Goal: Information Seeking & Learning: Compare options

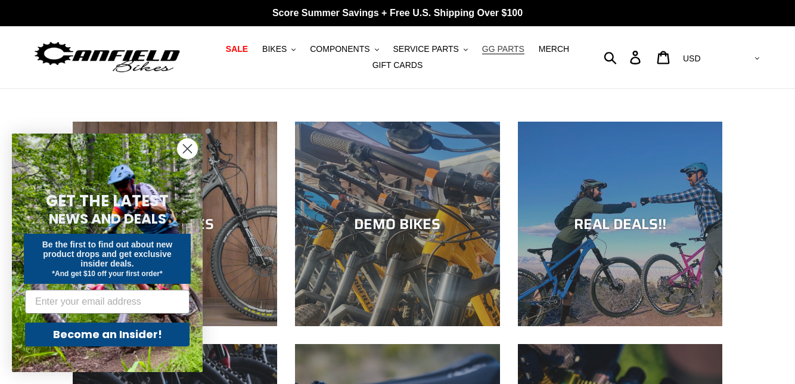
click at [483, 45] on span "GG PARTS" at bounding box center [503, 49] width 42 height 10
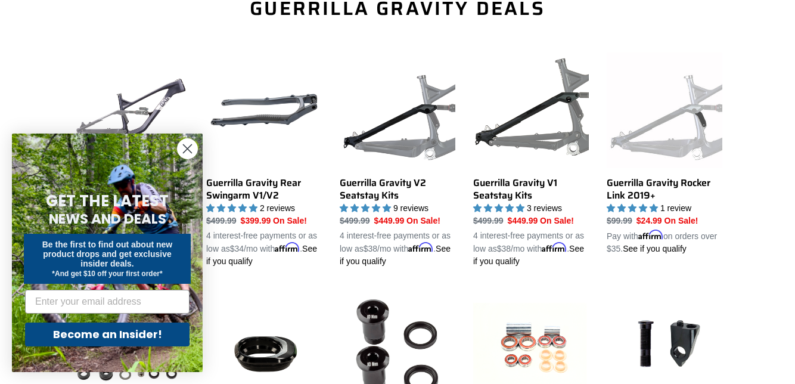
click at [188, 153] on icon "Close dialog" at bounding box center [188, 149] width 8 height 8
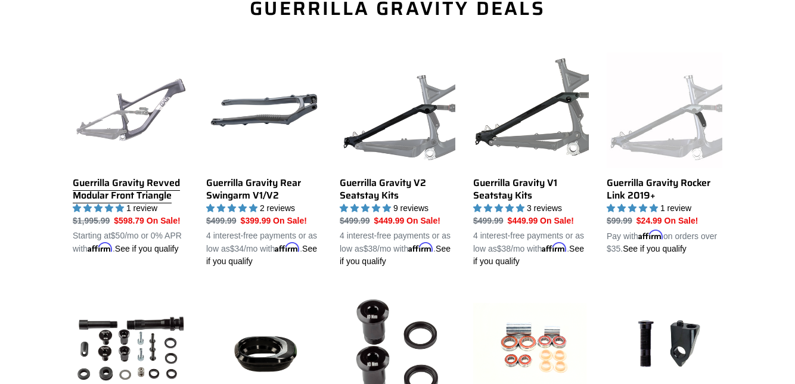
click at [130, 112] on link "Guerrilla Gravity Revved Modular Front Triangle" at bounding box center [131, 153] width 116 height 203
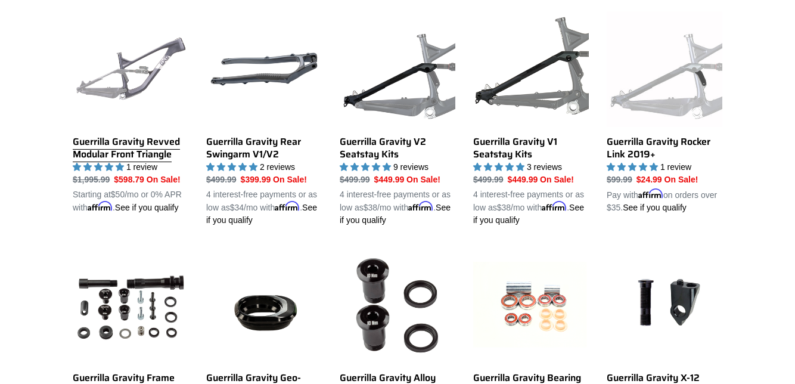
scroll to position [458, 0]
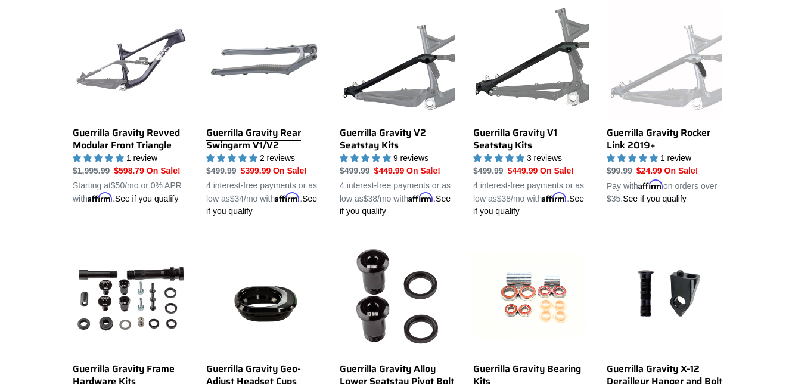
click at [249, 65] on link "Guerrilla Gravity Rear Swingarm V1/V2" at bounding box center [264, 109] width 116 height 215
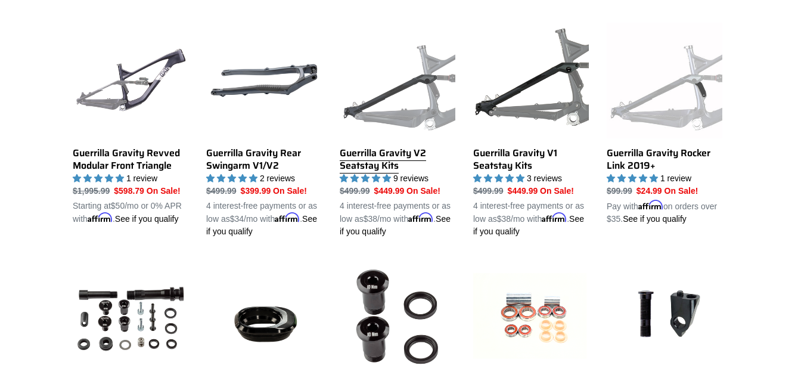
click at [381, 112] on link "Guerrilla Gravity V2 Seatstay Kits" at bounding box center [398, 130] width 116 height 215
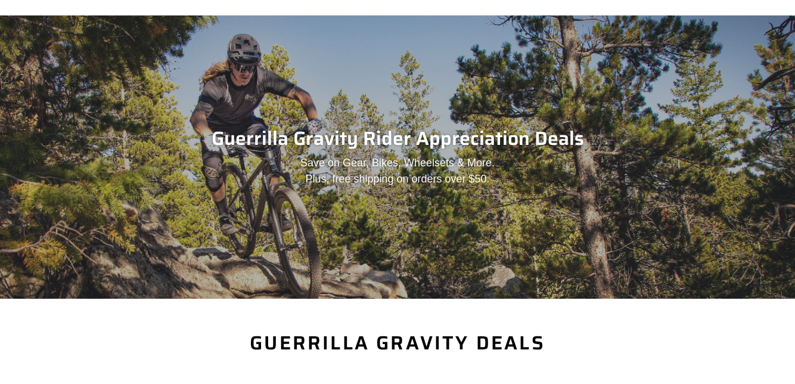
scroll to position [72, 0]
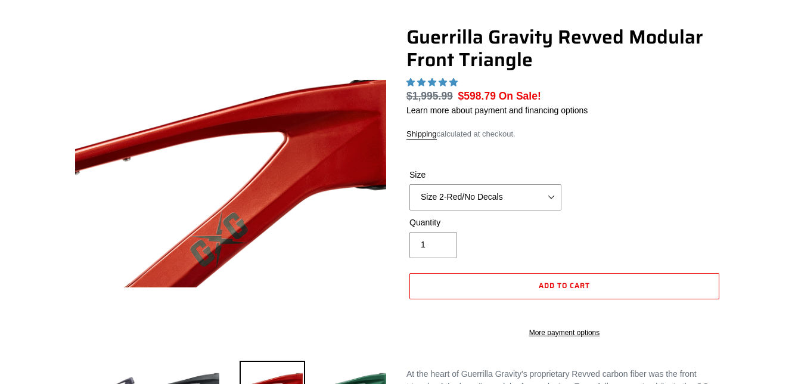
scroll to position [96, 0]
select select "highest-rating"
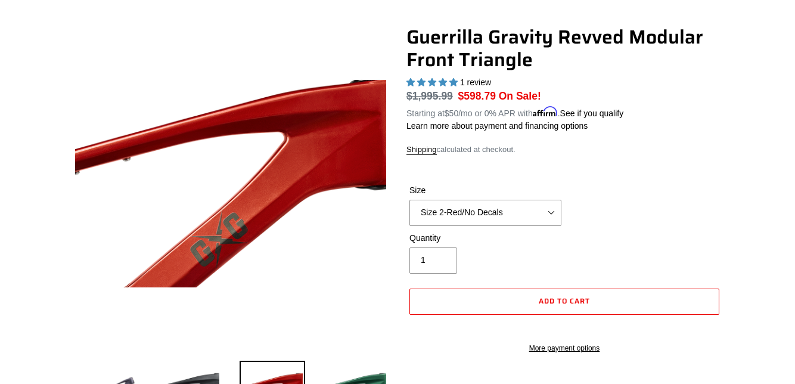
scroll to position [95, 0]
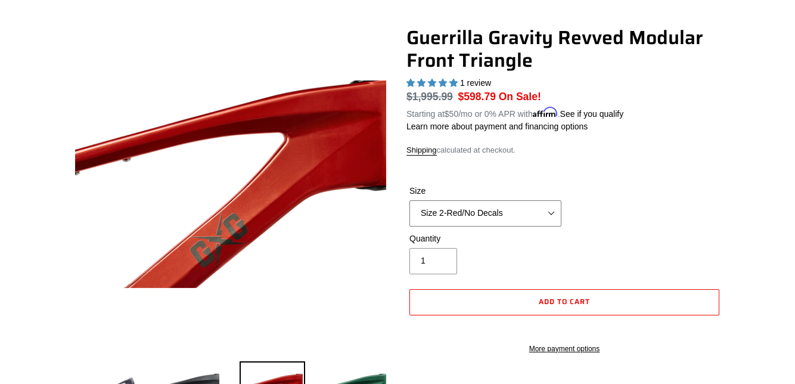
click at [558, 219] on select "Size 2-Gloss Black/No Decals Size 2-Black/Red Decals Size 2-Black/Silver Decals…" at bounding box center [485, 213] width 152 height 26
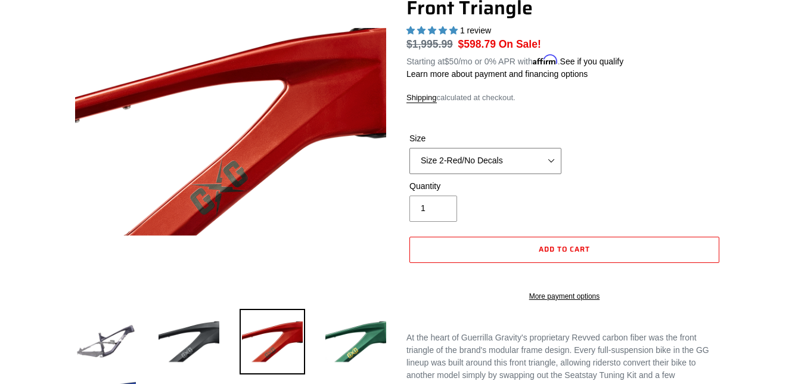
scroll to position [149, 0]
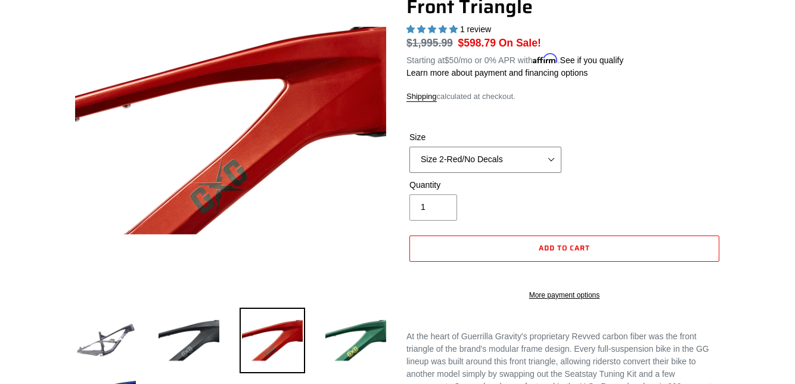
click at [558, 172] on select "Size 2-Gloss Black/No Decals Size 2-Black/Red Decals Size 2-Black/Silver Decals…" at bounding box center [485, 160] width 152 height 26
select select "Size 2-Gray/No Decals"
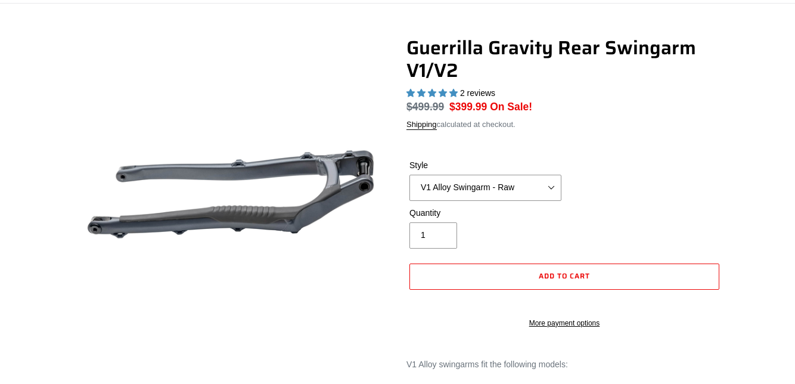
scroll to position [85, 0]
select select "highest-rating"
click at [558, 189] on select "V1 Alloy Swingarm - Raw V1 Alloy Swingarm - Black V2 Revved Carbon Swingarm - G…" at bounding box center [485, 188] width 152 height 26
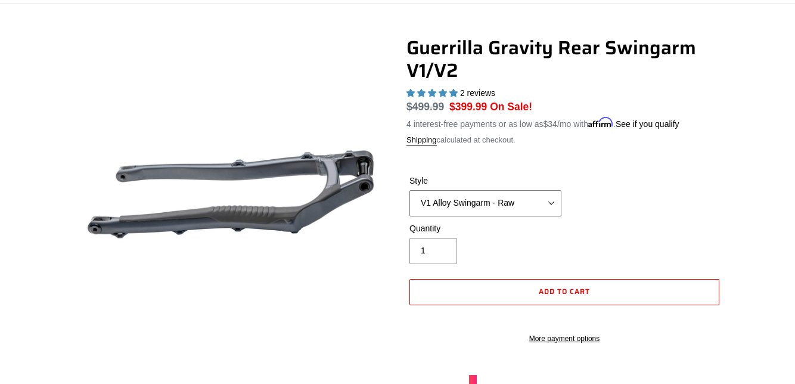
select select "V2 Revved Carbon Swingarm - Green"
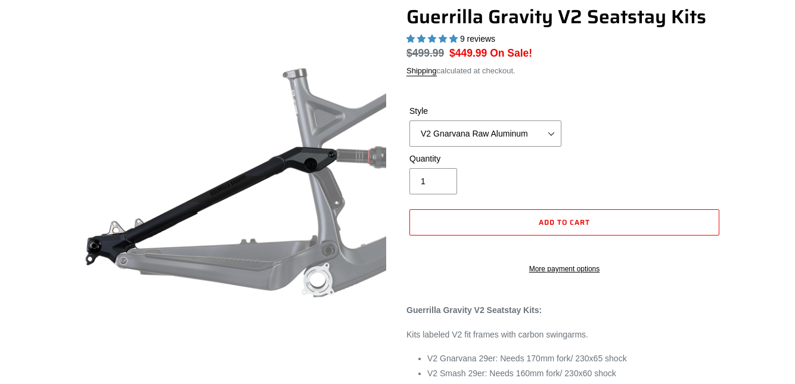
scroll to position [116, 0]
select select "highest-rating"
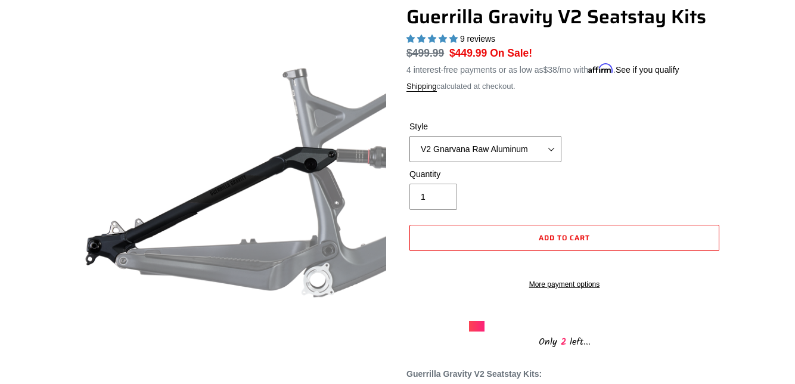
click at [555, 154] on select "V2 Gnarvana Raw Aluminum" at bounding box center [485, 149] width 152 height 26
click at [56, 104] on div at bounding box center [222, 164] width 334 height 318
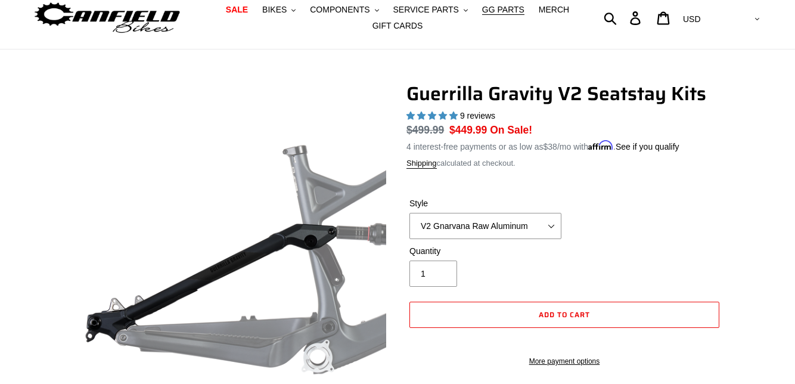
scroll to position [38, 0]
